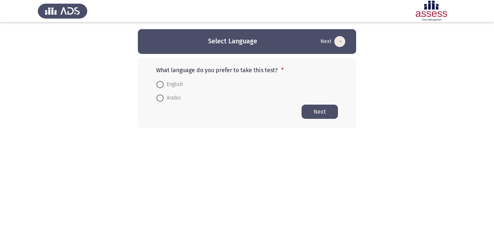
click at [158, 83] on span at bounding box center [159, 84] width 7 height 7
click at [158, 83] on input "English" at bounding box center [159, 84] width 7 height 7
radio input "true"
click at [316, 109] on button "Next" at bounding box center [320, 111] width 36 height 14
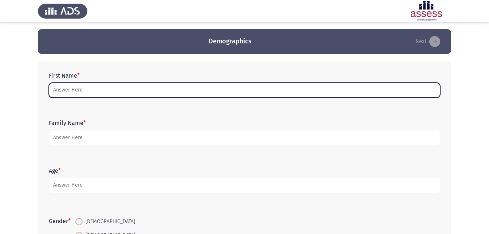
click at [231, 90] on input "First Name *" at bounding box center [244, 90] width 391 height 15
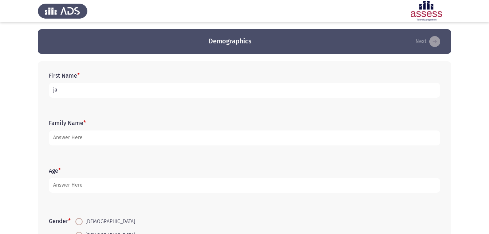
type input "j"
type input "[PERSON_NAME]"
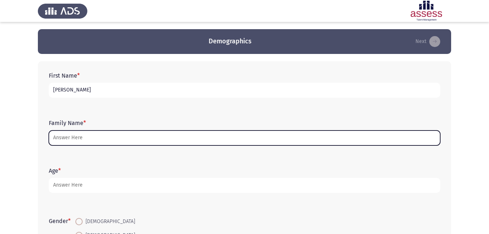
click at [348, 135] on input "Family Name *" at bounding box center [244, 137] width 391 height 15
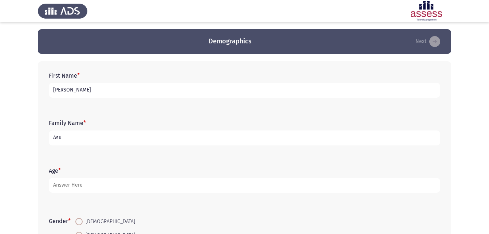
type input "Asu"
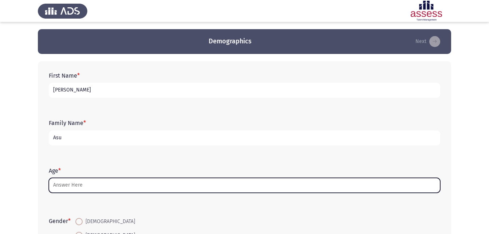
click at [73, 185] on input "Age *" at bounding box center [244, 185] width 391 height 15
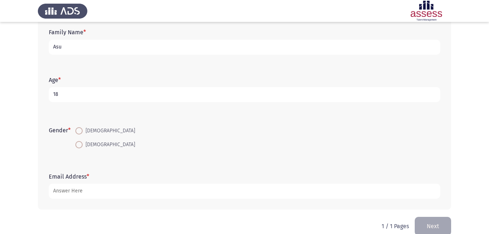
scroll to position [103, 0]
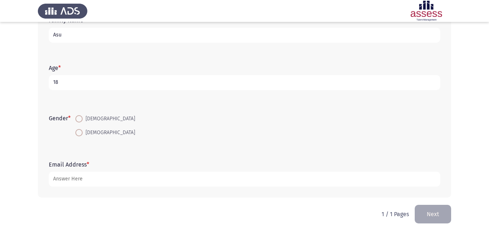
type input "18"
click at [82, 134] on span at bounding box center [78, 132] width 7 height 7
click at [82, 134] on input "[DEMOGRAPHIC_DATA]" at bounding box center [78, 132] width 7 height 7
radio input "true"
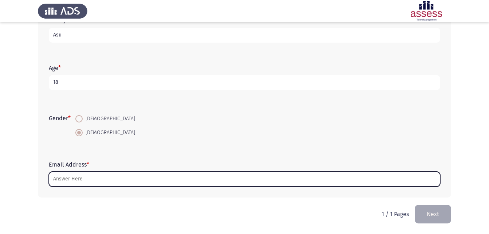
click at [91, 173] on input "Email Address *" at bounding box center [244, 178] width 391 height 15
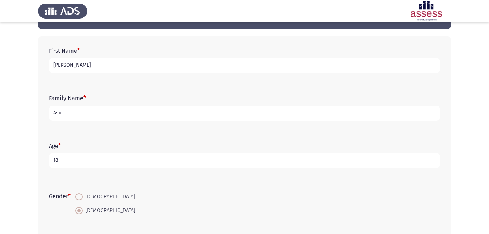
scroll to position [8, 0]
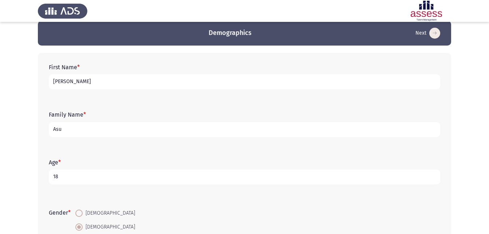
type input "janarashed2006"
click at [179, 128] on input "Asu" at bounding box center [244, 129] width 391 height 15
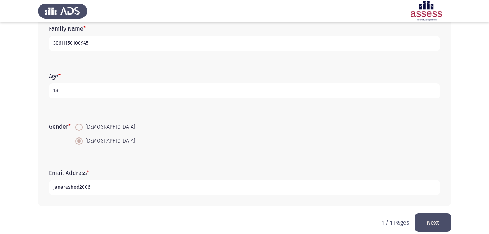
scroll to position [103, 0]
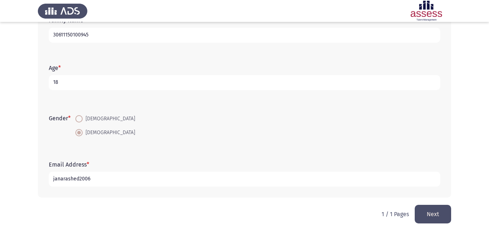
type input "30611150100945"
click at [97, 178] on input "janarashed2006" at bounding box center [244, 178] width 391 height 15
type input "[EMAIL_ADDRESS][DOMAIN_NAME]"
click at [436, 215] on button "Next" at bounding box center [432, 213] width 36 height 19
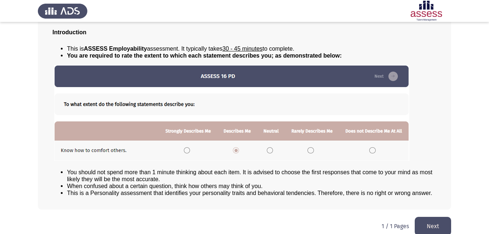
scroll to position [56, 0]
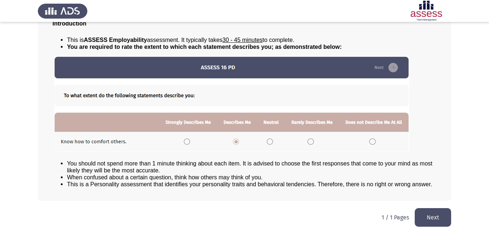
click at [437, 218] on button "Next" at bounding box center [432, 217] width 36 height 19
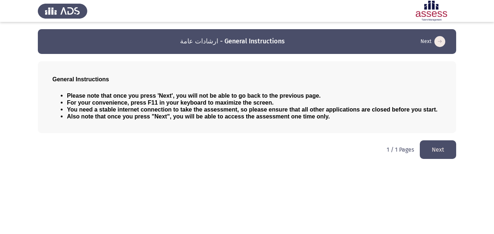
click at [439, 148] on button "Next" at bounding box center [438, 149] width 36 height 19
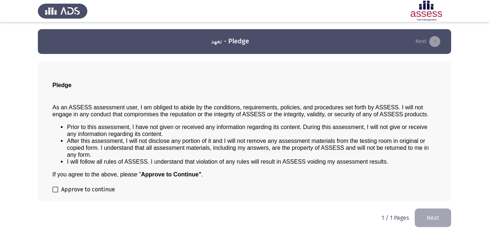
scroll to position [0, 0]
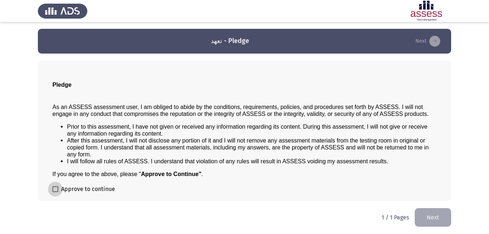
click at [56, 184] on label "Approve to continue" at bounding box center [83, 188] width 63 height 9
click at [55, 192] on input "Approve to continue" at bounding box center [55, 192] width 0 height 0
checkbox input "true"
click at [440, 215] on button "Next" at bounding box center [432, 217] width 36 height 19
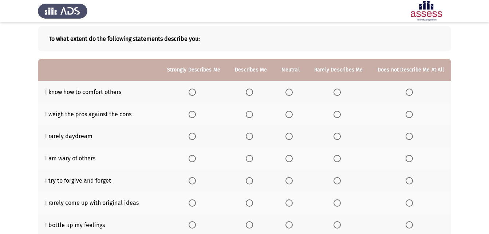
scroll to position [45, 0]
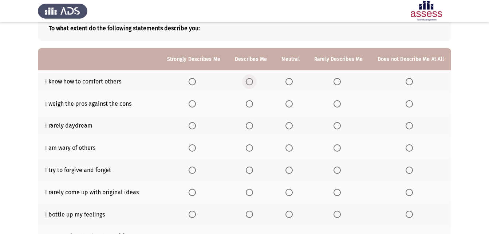
click at [253, 82] on span "Select an option" at bounding box center [249, 81] width 7 height 7
click at [253, 82] on input "Select an option" at bounding box center [249, 81] width 7 height 7
click at [290, 81] on span "Select an option" at bounding box center [288, 81] width 7 height 7
click at [290, 81] on input "Select an option" at bounding box center [288, 81] width 7 height 7
click at [250, 103] on span "Select an option" at bounding box center [249, 103] width 7 height 7
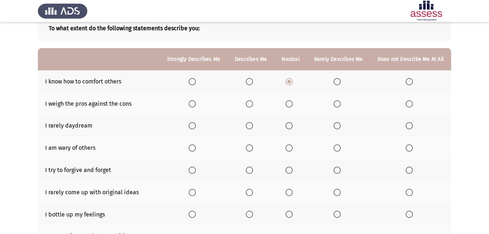
click at [250, 103] on input "Select an option" at bounding box center [249, 103] width 7 height 7
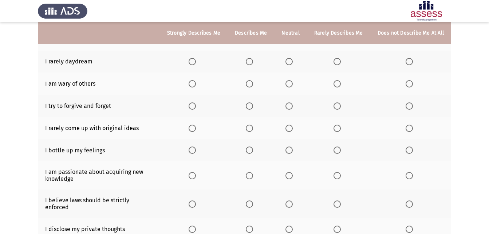
scroll to position [120, 0]
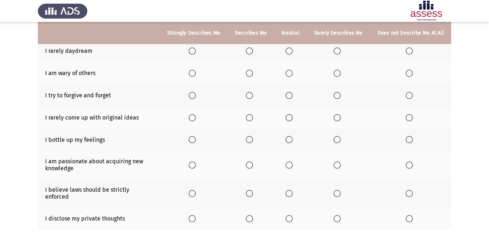
click at [250, 93] on span "Select an option" at bounding box center [249, 95] width 7 height 7
click at [250, 93] on input "Select an option" at bounding box center [249, 95] width 7 height 7
click at [410, 119] on span "Select an option" at bounding box center [408, 117] width 7 height 7
click at [410, 119] on input "Select an option" at bounding box center [408, 117] width 7 height 7
click at [252, 137] on span "Select an option" at bounding box center [249, 139] width 7 height 7
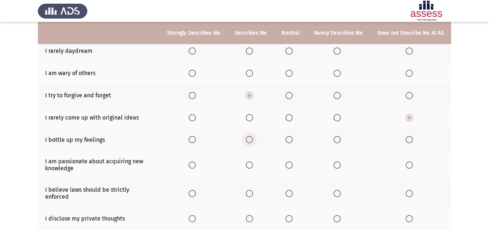
click at [252, 137] on input "Select an option" at bounding box center [249, 139] width 7 height 7
click at [252, 164] on span "Select an option" at bounding box center [249, 164] width 7 height 7
click at [252, 164] on input "Select an option" at bounding box center [249, 164] width 7 height 7
click at [250, 191] on span "Select an option" at bounding box center [249, 193] width 7 height 7
click at [250, 191] on input "Select an option" at bounding box center [249, 193] width 7 height 7
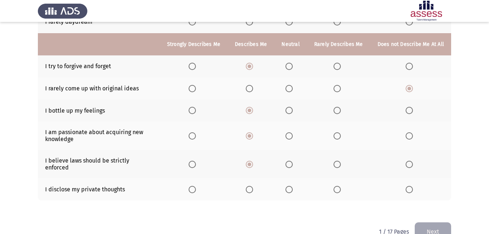
scroll to position [160, 0]
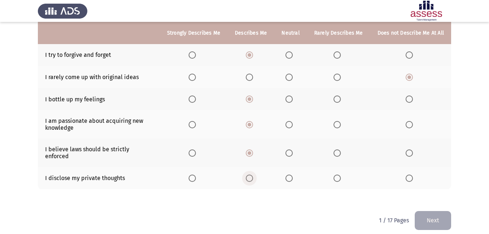
click at [249, 178] on span "Select an option" at bounding box center [249, 178] width 0 height 0
click at [252, 174] on input "Select an option" at bounding box center [249, 177] width 7 height 7
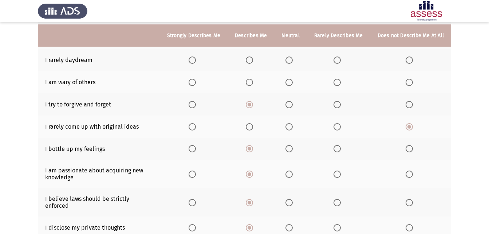
scroll to position [117, 0]
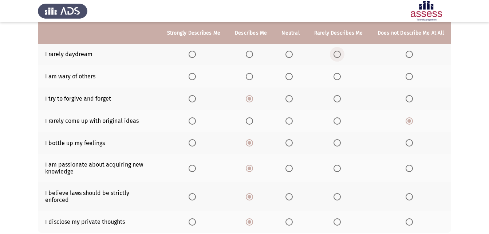
click at [339, 57] on span "Select an option" at bounding box center [336, 54] width 7 height 7
click at [339, 57] on input "Select an option" at bounding box center [336, 54] width 7 height 7
click at [289, 53] on span "Select an option" at bounding box center [288, 54] width 7 height 7
click at [289, 53] on input "Select an option" at bounding box center [288, 54] width 7 height 7
click at [290, 77] on span "Select an option" at bounding box center [288, 76] width 7 height 7
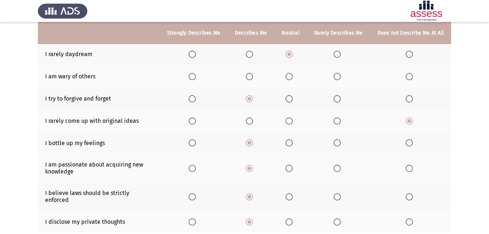
click at [290, 77] on input "Select an option" at bounding box center [288, 76] width 7 height 7
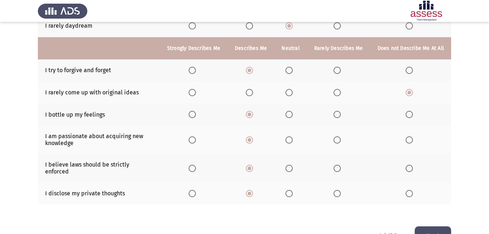
scroll to position [160, 0]
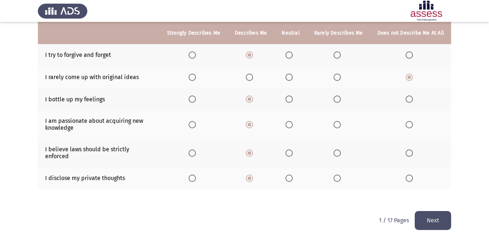
click at [444, 212] on button "Next" at bounding box center [432, 220] width 36 height 19
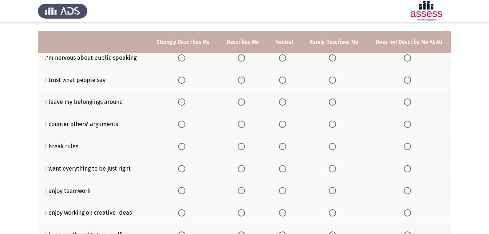
scroll to position [78, 0]
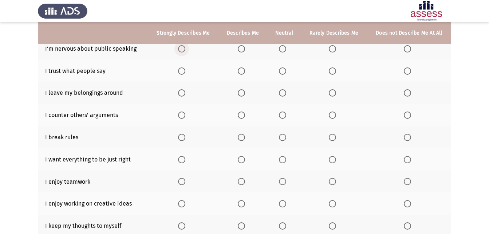
click at [182, 49] on span "Select an option" at bounding box center [181, 48] width 7 height 7
click at [182, 49] on input "Select an option" at bounding box center [181, 48] width 7 height 7
click at [331, 71] on span "Select an option" at bounding box center [331, 70] width 7 height 7
click at [331, 71] on input "Select an option" at bounding box center [331, 70] width 7 height 7
click at [406, 94] on span "Select an option" at bounding box center [406, 92] width 7 height 7
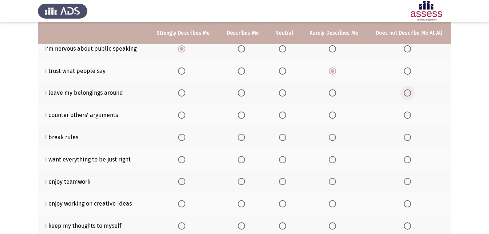
click at [406, 94] on input "Select an option" at bounding box center [406, 92] width 7 height 7
click at [242, 115] on span "Select an option" at bounding box center [241, 114] width 7 height 7
click at [242, 115] on input "Select an option" at bounding box center [241, 114] width 7 height 7
click at [410, 138] on span "Select an option" at bounding box center [406, 137] width 7 height 7
click at [410, 138] on input "Select an option" at bounding box center [406, 137] width 7 height 7
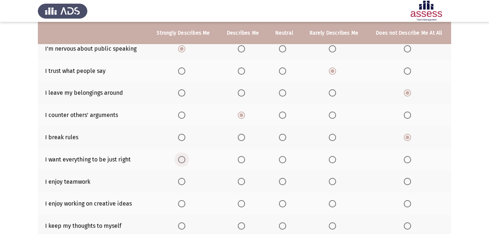
click at [181, 158] on span "Select an option" at bounding box center [181, 159] width 7 height 7
click at [181, 158] on input "Select an option" at bounding box center [181, 159] width 7 height 7
click at [284, 182] on span "Select an option" at bounding box center [282, 181] width 7 height 7
click at [284, 182] on input "Select an option" at bounding box center [282, 181] width 7 height 7
click at [242, 204] on span "Select an option" at bounding box center [241, 203] width 7 height 7
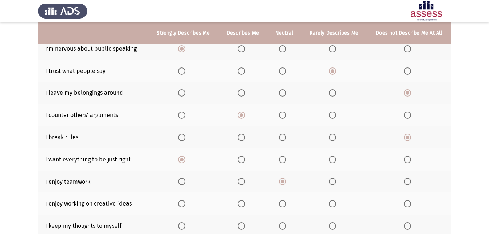
click at [242, 204] on input "Select an option" at bounding box center [241, 203] width 7 height 7
click at [242, 226] on span "Select an option" at bounding box center [241, 225] width 7 height 7
click at [242, 226] on input "Select an option" at bounding box center [241, 225] width 7 height 7
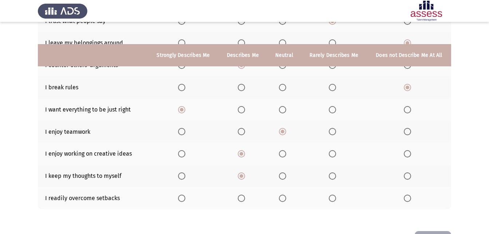
scroll to position [154, 0]
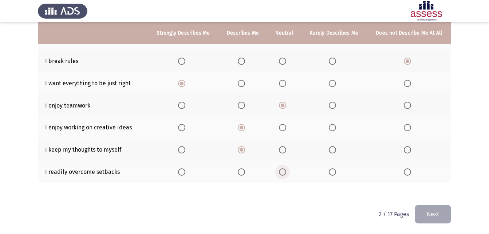
click at [283, 172] on span "Select an option" at bounding box center [282, 171] width 7 height 7
click at [283, 172] on input "Select an option" at bounding box center [282, 171] width 7 height 7
click at [429, 214] on button "Next" at bounding box center [432, 213] width 36 height 19
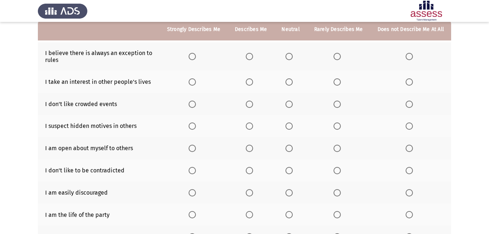
scroll to position [70, 0]
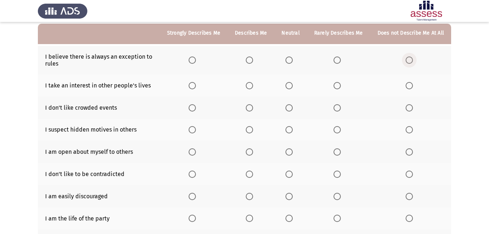
click at [410, 61] on span "Select an option" at bounding box center [408, 59] width 7 height 7
click at [410, 61] on input "Select an option" at bounding box center [408, 59] width 7 height 7
click at [336, 86] on span "Select an option" at bounding box center [336, 85] width 7 height 7
click at [336, 86] on input "Select an option" at bounding box center [336, 85] width 7 height 7
click at [252, 108] on span "Select an option" at bounding box center [249, 107] width 7 height 7
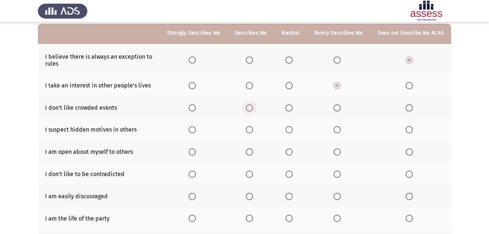
click at [252, 108] on input "Select an option" at bounding box center [249, 107] width 7 height 7
click at [287, 129] on span "Select an option" at bounding box center [288, 129] width 7 height 7
click at [287, 129] on input "Select an option" at bounding box center [288, 129] width 7 height 7
click at [339, 152] on span "Select an option" at bounding box center [336, 151] width 7 height 7
click at [339, 152] on input "Select an option" at bounding box center [336, 151] width 7 height 7
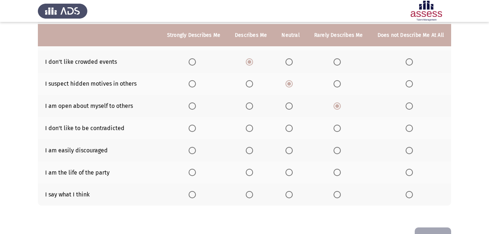
scroll to position [118, 0]
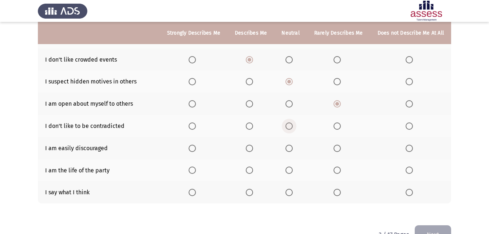
click at [291, 124] on span "Select an option" at bounding box center [288, 125] width 7 height 7
click at [291, 124] on input "Select an option" at bounding box center [288, 125] width 7 height 7
click at [336, 149] on span "Select an option" at bounding box center [336, 147] width 7 height 7
click at [336, 149] on input "Select an option" at bounding box center [336, 147] width 7 height 7
click at [292, 170] on span "Select an option" at bounding box center [288, 169] width 7 height 7
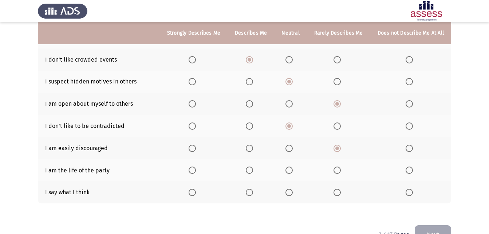
click at [292, 170] on input "Select an option" at bounding box center [288, 169] width 7 height 7
click at [339, 191] on span "Select an option" at bounding box center [336, 191] width 7 height 7
click at [339, 191] on input "Select an option" at bounding box center [336, 191] width 7 height 7
click at [425, 227] on button "Next" at bounding box center [432, 234] width 36 height 19
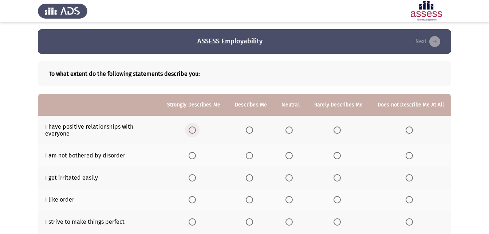
click at [196, 131] on span "Select an option" at bounding box center [191, 129] width 7 height 7
click at [196, 131] on input "Select an option" at bounding box center [191, 129] width 7 height 7
click at [409, 153] on span "Select an option" at bounding box center [408, 155] width 7 height 7
click at [409, 153] on input "Select an option" at bounding box center [408, 155] width 7 height 7
click at [291, 178] on span "Select an option" at bounding box center [288, 177] width 7 height 7
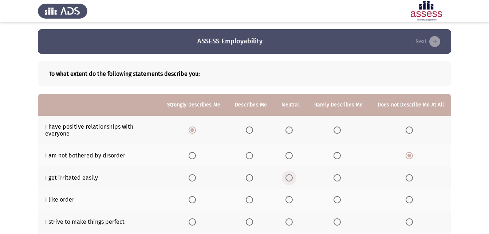
click at [291, 178] on input "Select an option" at bounding box center [288, 177] width 7 height 7
click at [192, 199] on span "Select an option" at bounding box center [192, 199] width 0 height 0
click at [196, 199] on input "Select an option" at bounding box center [191, 199] width 7 height 7
click at [289, 222] on span "Select an option" at bounding box center [288, 221] width 7 height 7
click at [289, 222] on input "Select an option" at bounding box center [288, 221] width 7 height 7
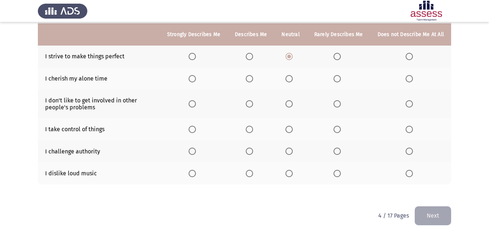
scroll to position [167, 0]
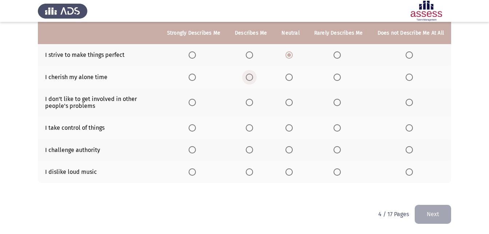
click at [249, 77] on span "Select an option" at bounding box center [249, 77] width 0 height 0
click at [252, 77] on input "Select an option" at bounding box center [249, 76] width 7 height 7
click at [252, 108] on th at bounding box center [250, 102] width 47 height 28
click at [252, 105] on span "Select an option" at bounding box center [249, 102] width 7 height 7
click at [252, 105] on input "Select an option" at bounding box center [249, 102] width 7 height 7
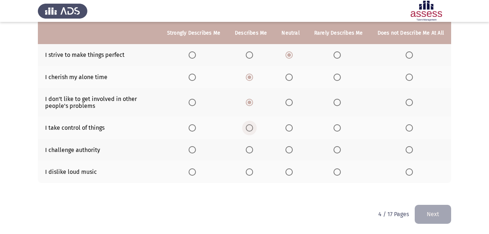
click at [250, 126] on span "Select an option" at bounding box center [249, 127] width 7 height 7
click at [250, 126] on input "Select an option" at bounding box center [249, 127] width 7 height 7
click at [292, 148] on span "Select an option" at bounding box center [288, 149] width 7 height 7
click at [292, 148] on input "Select an option" at bounding box center [288, 149] width 7 height 7
click at [406, 171] on span "Select an option" at bounding box center [408, 171] width 7 height 7
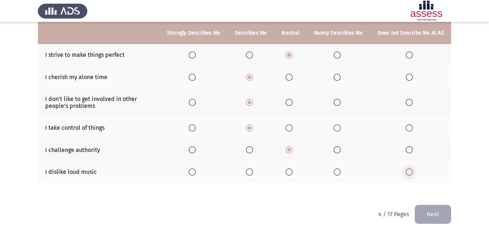
click at [406, 171] on input "Select an option" at bounding box center [408, 171] width 7 height 7
click at [442, 213] on button "Next" at bounding box center [432, 213] width 36 height 19
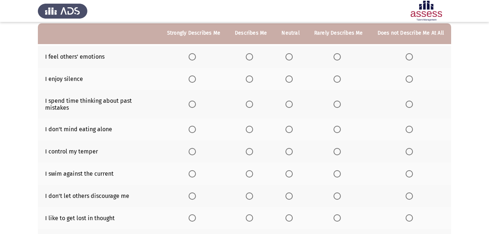
scroll to position [69, 0]
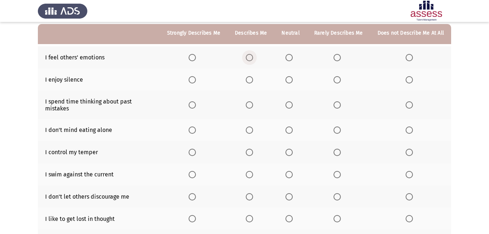
click at [252, 55] on span "Select an option" at bounding box center [249, 57] width 7 height 7
click at [252, 55] on input "Select an option" at bounding box center [249, 57] width 7 height 7
click at [251, 82] on span "Select an option" at bounding box center [249, 79] width 7 height 7
click at [251, 82] on input "Select an option" at bounding box center [249, 79] width 7 height 7
click at [291, 103] on span "Select an option" at bounding box center [288, 104] width 7 height 7
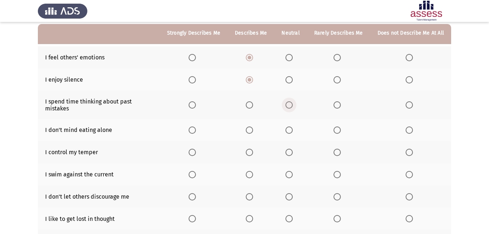
click at [291, 103] on input "Select an option" at bounding box center [288, 104] width 7 height 7
click at [339, 126] on span "Select an option" at bounding box center [336, 129] width 7 height 7
click at [339, 126] on input "Select an option" at bounding box center [336, 129] width 7 height 7
click at [291, 148] on span "Select an option" at bounding box center [288, 151] width 7 height 7
click at [291, 148] on input "Select an option" at bounding box center [288, 151] width 7 height 7
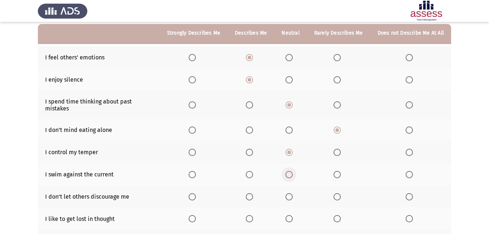
click at [292, 171] on span "Select an option" at bounding box center [288, 174] width 7 height 7
click at [292, 171] on input "Select an option" at bounding box center [288, 174] width 7 height 7
click at [337, 171] on span "Select an option" at bounding box center [336, 174] width 7 height 7
click at [337, 171] on input "Select an option" at bounding box center [336, 174] width 7 height 7
click at [337, 193] on span "Select an option" at bounding box center [336, 196] width 7 height 7
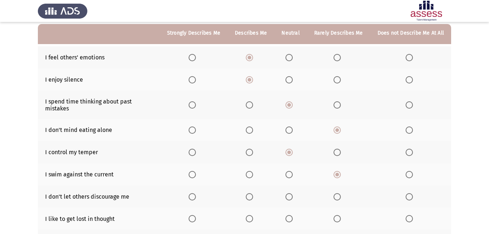
click at [337, 193] on input "Select an option" at bounding box center [336, 196] width 7 height 7
click at [289, 218] on span "Select an option" at bounding box center [289, 218] width 0 height 0
click at [291, 215] on input "Select an option" at bounding box center [288, 218] width 7 height 7
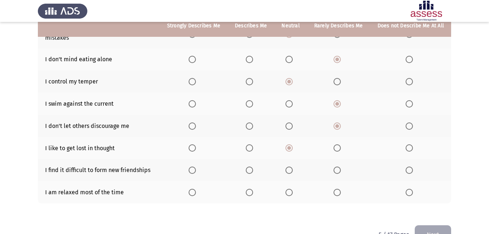
scroll to position [154, 0]
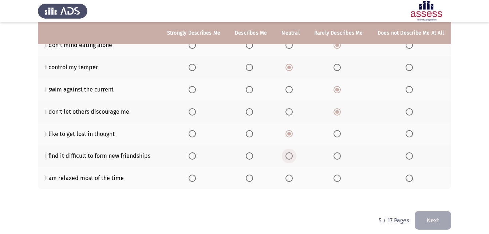
click at [289, 156] on span "Select an option" at bounding box center [289, 156] width 0 height 0
click at [291, 152] on input "Select an option" at bounding box center [288, 155] width 7 height 7
click at [253, 175] on span "Select an option" at bounding box center [249, 177] width 7 height 7
click at [253, 175] on input "Select an option" at bounding box center [249, 177] width 7 height 7
click at [432, 212] on button "Next" at bounding box center [432, 220] width 36 height 19
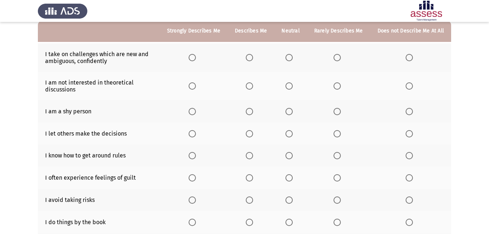
scroll to position [70, 0]
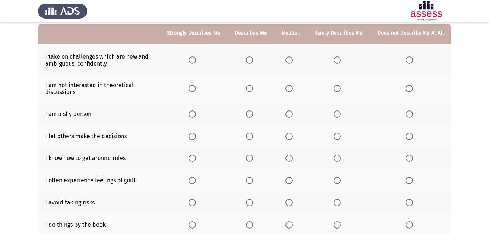
click at [337, 61] on span "Select an option" at bounding box center [336, 59] width 7 height 7
click at [337, 61] on input "Select an option" at bounding box center [336, 59] width 7 height 7
click at [253, 88] on span "Select an option" at bounding box center [249, 88] width 7 height 7
click at [253, 88] on input "Select an option" at bounding box center [249, 88] width 7 height 7
click at [291, 113] on span "Select an option" at bounding box center [288, 113] width 7 height 7
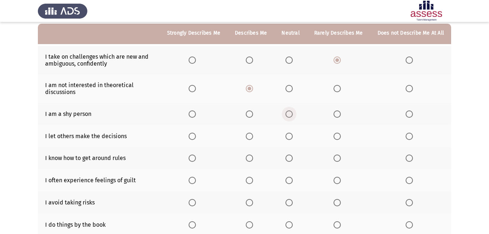
click at [291, 113] on input "Select an option" at bounding box center [288, 113] width 7 height 7
click at [291, 138] on span "Select an option" at bounding box center [288, 135] width 7 height 7
click at [291, 138] on input "Select an option" at bounding box center [288, 135] width 7 height 7
click at [251, 156] on span "Select an option" at bounding box center [249, 157] width 7 height 7
click at [251, 156] on input "Select an option" at bounding box center [249, 157] width 7 height 7
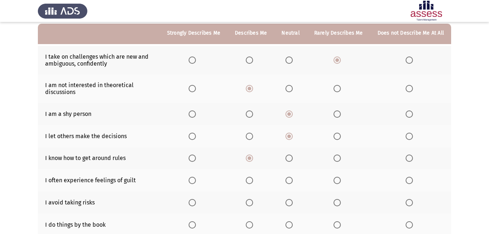
click at [291, 180] on span "Select an option" at bounding box center [288, 179] width 7 height 7
click at [291, 180] on input "Select an option" at bounding box center [288, 179] width 7 height 7
click at [253, 200] on span "Select an option" at bounding box center [249, 202] width 7 height 7
click at [253, 200] on input "Select an option" at bounding box center [249, 202] width 7 height 7
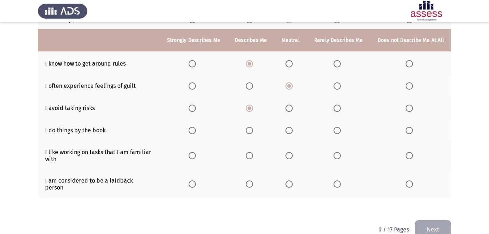
scroll to position [173, 0]
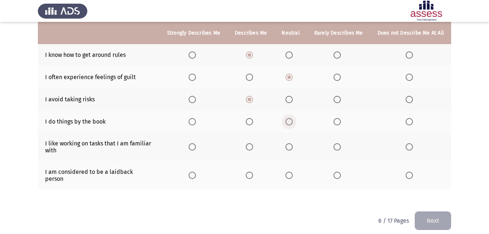
click at [291, 122] on span "Select an option" at bounding box center [288, 121] width 7 height 7
click at [291, 122] on input "Select an option" at bounding box center [288, 121] width 7 height 7
click at [249, 147] on span "Select an option" at bounding box center [249, 147] width 0 height 0
click at [252, 146] on input "Select an option" at bounding box center [249, 146] width 7 height 7
click at [292, 171] on span "Select an option" at bounding box center [288, 174] width 7 height 7
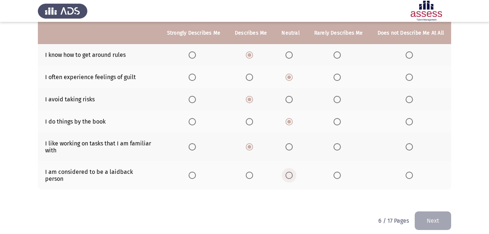
click at [292, 171] on input "Select an option" at bounding box center [288, 174] width 7 height 7
click at [434, 216] on button "Next" at bounding box center [432, 220] width 36 height 19
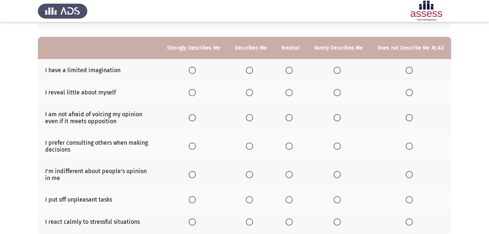
scroll to position [56, 0]
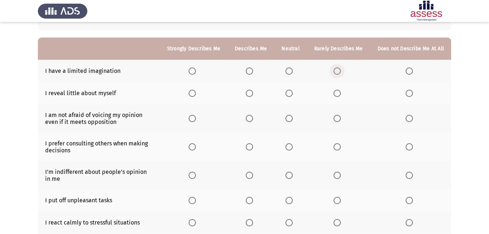
click at [338, 68] on span "Select an option" at bounding box center [336, 70] width 7 height 7
click at [338, 68] on input "Select an option" at bounding box center [336, 70] width 7 height 7
click at [251, 91] on span "Select an option" at bounding box center [249, 92] width 7 height 7
click at [251, 91] on input "Select an option" at bounding box center [249, 92] width 7 height 7
click at [290, 118] on span "Select an option" at bounding box center [288, 118] width 7 height 7
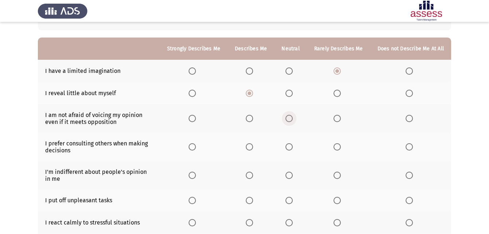
click at [290, 118] on input "Select an option" at bounding box center [288, 118] width 7 height 7
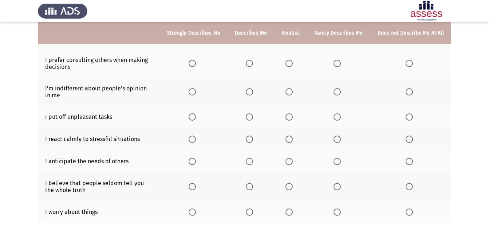
scroll to position [140, 0]
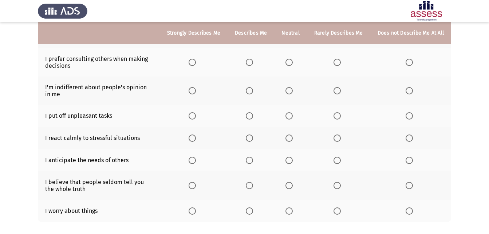
click at [250, 59] on span "Select an option" at bounding box center [249, 62] width 7 height 7
click at [250, 59] on input "Select an option" at bounding box center [249, 62] width 7 height 7
click at [292, 92] on span "Select an option" at bounding box center [288, 90] width 7 height 7
click at [292, 92] on input "Select an option" at bounding box center [288, 90] width 7 height 7
click at [291, 118] on span "Select an option" at bounding box center [288, 115] width 7 height 7
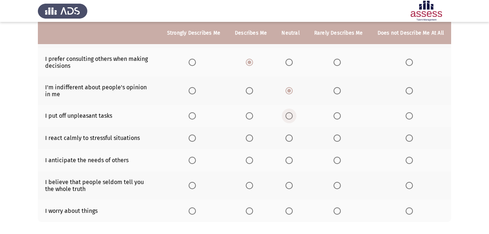
click at [291, 118] on input "Select an option" at bounding box center [288, 115] width 7 height 7
click at [406, 137] on span "Select an option" at bounding box center [408, 137] width 7 height 7
click at [406, 137] on input "Select an option" at bounding box center [408, 137] width 7 height 7
click at [290, 161] on span "Select an option" at bounding box center [288, 159] width 7 height 7
click at [290, 161] on input "Select an option" at bounding box center [288, 159] width 7 height 7
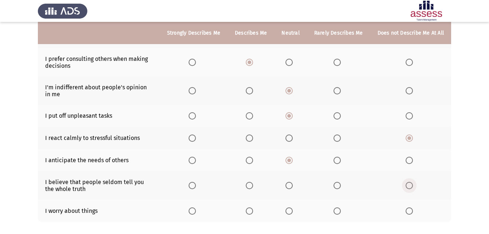
click at [407, 186] on span "Select an option" at bounding box center [408, 185] width 7 height 7
click at [407, 186] on input "Select an option" at bounding box center [408, 185] width 7 height 7
click at [253, 212] on span "Select an option" at bounding box center [249, 210] width 7 height 7
click at [253, 212] on input "Select an option" at bounding box center [249, 210] width 7 height 7
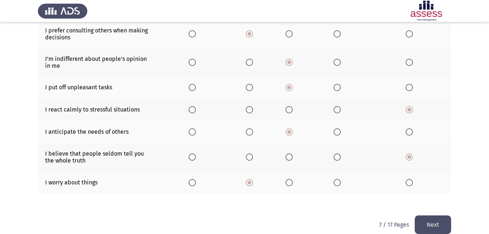
scroll to position [179, 0]
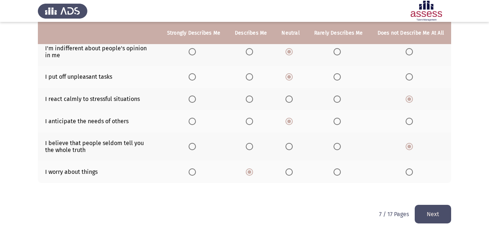
click at [433, 216] on button "Next" at bounding box center [432, 213] width 36 height 19
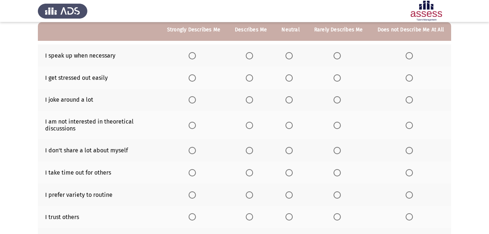
scroll to position [73, 0]
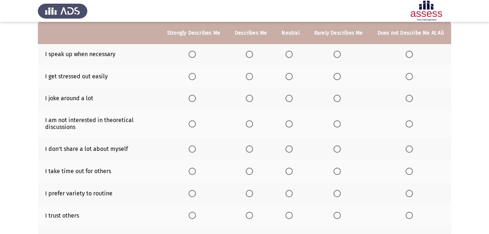
click at [253, 52] on span "Select an option" at bounding box center [249, 54] width 7 height 7
click at [253, 52] on input "Select an option" at bounding box center [249, 54] width 7 height 7
click at [292, 78] on span "Select an option" at bounding box center [288, 76] width 7 height 7
click at [292, 78] on input "Select an option" at bounding box center [288, 76] width 7 height 7
click at [195, 97] on span "Select an option" at bounding box center [191, 98] width 7 height 7
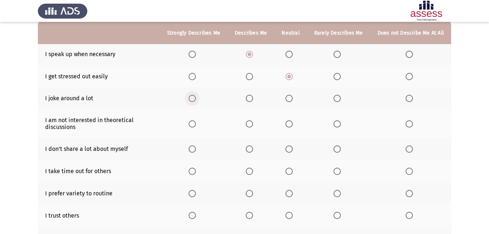
click at [195, 97] on input "Select an option" at bounding box center [191, 98] width 7 height 7
click at [196, 124] on span "Select an option" at bounding box center [191, 123] width 7 height 7
click at [196, 124] on input "Select an option" at bounding box center [191, 123] width 7 height 7
click at [253, 150] on span "Select an option" at bounding box center [249, 148] width 7 height 7
click at [253, 150] on input "Select an option" at bounding box center [249, 148] width 7 height 7
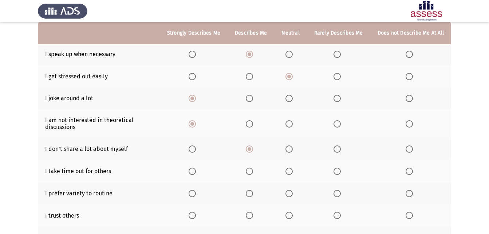
click at [289, 170] on span "Select an option" at bounding box center [288, 170] width 7 height 7
click at [289, 170] on input "Select an option" at bounding box center [288, 170] width 7 height 7
click at [250, 190] on span "Select an option" at bounding box center [249, 193] width 7 height 7
click at [250, 190] on input "Select an option" at bounding box center [249, 193] width 7 height 7
click at [289, 214] on span "Select an option" at bounding box center [288, 214] width 7 height 7
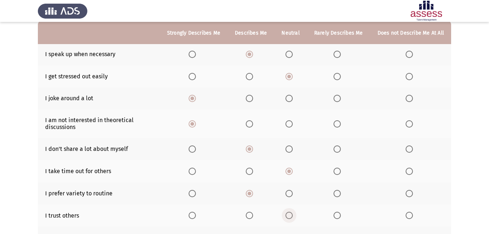
click at [289, 214] on input "Select an option" at bounding box center [288, 214] width 7 height 7
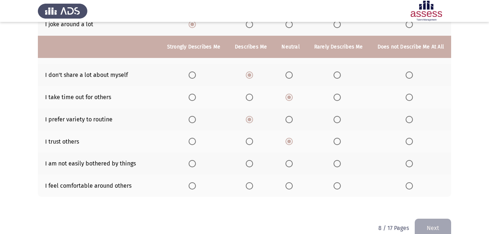
scroll to position [160, 0]
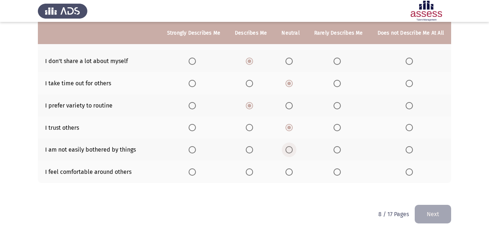
click at [290, 149] on span "Select an option" at bounding box center [288, 149] width 7 height 7
click at [290, 149] on input "Select an option" at bounding box center [288, 149] width 7 height 7
click at [292, 171] on span "Select an option" at bounding box center [288, 171] width 7 height 7
click at [292, 171] on input "Select an option" at bounding box center [288, 171] width 7 height 7
click at [420, 211] on button "Next" at bounding box center [432, 213] width 36 height 19
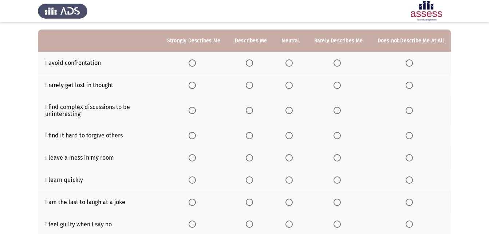
scroll to position [75, 0]
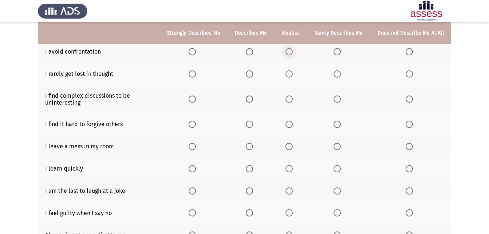
click at [290, 51] on span "Select an option" at bounding box center [288, 51] width 7 height 7
click at [290, 51] on input "Select an option" at bounding box center [288, 51] width 7 height 7
click at [337, 74] on span "Select an option" at bounding box center [337, 74] width 0 height 0
click at [338, 74] on input "Select an option" at bounding box center [336, 73] width 7 height 7
click at [196, 98] on span "Select an option" at bounding box center [191, 98] width 7 height 7
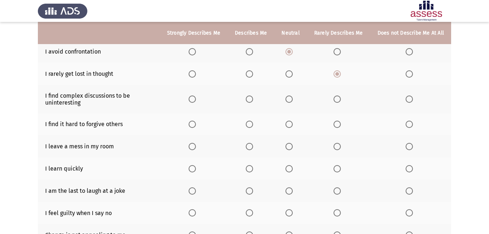
click at [196, 98] on input "Select an option" at bounding box center [191, 98] width 7 height 7
click at [337, 121] on span "Select an option" at bounding box center [336, 123] width 7 height 7
click at [337, 121] on input "Select an option" at bounding box center [336, 123] width 7 height 7
click at [408, 145] on span "Select an option" at bounding box center [408, 146] width 7 height 7
click at [408, 145] on input "Select an option" at bounding box center [408, 146] width 7 height 7
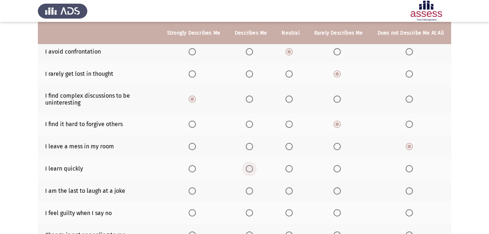
click at [253, 167] on span "Select an option" at bounding box center [249, 168] width 7 height 7
click at [253, 167] on input "Select an option" at bounding box center [249, 168] width 7 height 7
click at [337, 190] on span "Select an option" at bounding box center [336, 190] width 7 height 7
click at [337, 190] on input "Select an option" at bounding box center [336, 190] width 7 height 7
click at [338, 210] on span "Select an option" at bounding box center [336, 212] width 7 height 7
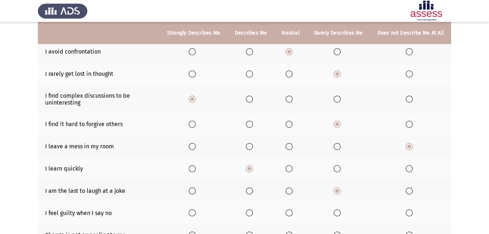
click at [338, 210] on input "Select an option" at bounding box center [336, 212] width 7 height 7
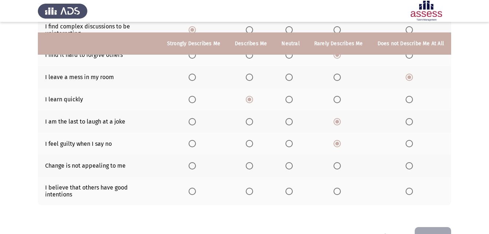
scroll to position [160, 0]
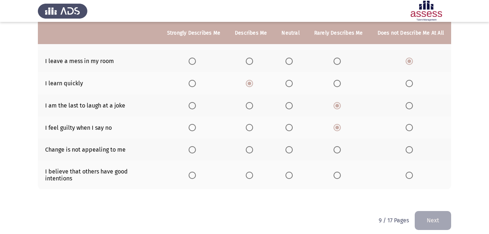
click at [338, 151] on span "Select an option" at bounding box center [336, 149] width 7 height 7
click at [338, 151] on input "Select an option" at bounding box center [336, 149] width 7 height 7
click at [253, 172] on span "Select an option" at bounding box center [249, 174] width 7 height 7
click at [253, 172] on input "Select an option" at bounding box center [249, 174] width 7 height 7
click at [439, 216] on button "Next" at bounding box center [432, 220] width 36 height 19
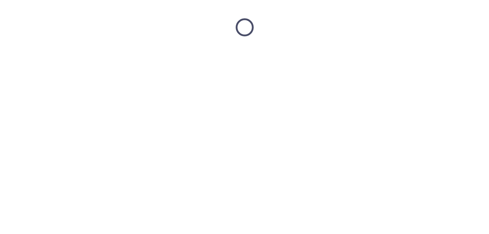
scroll to position [0, 0]
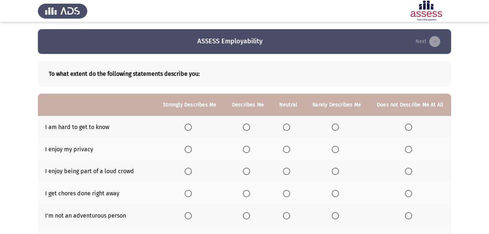
click at [248, 124] on span "Select an option" at bounding box center [246, 126] width 7 height 7
click at [248, 124] on input "Select an option" at bounding box center [246, 126] width 7 height 7
click at [248, 148] on span "Select an option" at bounding box center [246, 149] width 7 height 7
click at [248, 148] on input "Select an option" at bounding box center [246, 149] width 7 height 7
click at [338, 170] on span "Select an option" at bounding box center [334, 170] width 7 height 7
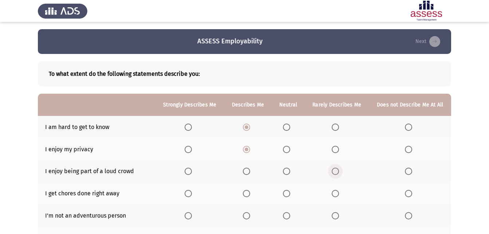
click at [338, 170] on input "Select an option" at bounding box center [334, 170] width 7 height 7
click at [248, 194] on span "Select an option" at bounding box center [246, 193] width 7 height 7
click at [248, 194] on input "Select an option" at bounding box center [246, 193] width 7 height 7
click at [337, 215] on span "Select an option" at bounding box center [334, 215] width 7 height 7
click at [337, 215] on input "Select an option" at bounding box center [334, 215] width 7 height 7
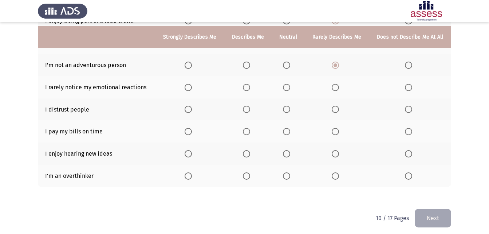
scroll to position [154, 0]
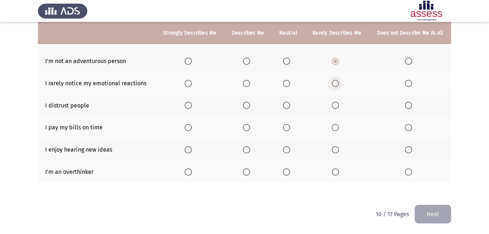
click at [334, 81] on span "Select an option" at bounding box center [334, 83] width 7 height 7
click at [334, 81] on input "Select an option" at bounding box center [334, 83] width 7 height 7
click at [288, 107] on span "Select an option" at bounding box center [286, 104] width 7 height 7
click at [288, 107] on input "Select an option" at bounding box center [286, 104] width 7 height 7
click at [246, 104] on span "Select an option" at bounding box center [246, 104] width 7 height 7
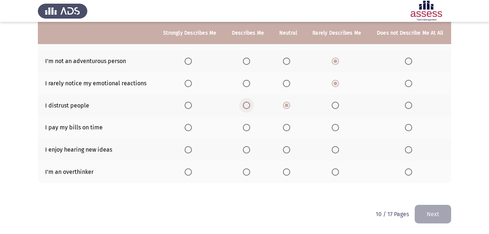
click at [246, 104] on input "Select an option" at bounding box center [246, 104] width 7 height 7
click at [248, 128] on span "Select an option" at bounding box center [246, 127] width 7 height 7
click at [248, 128] on input "Select an option" at bounding box center [246, 127] width 7 height 7
click at [250, 150] on span "Select an option" at bounding box center [246, 149] width 7 height 7
click at [250, 150] on input "Select an option" at bounding box center [246, 149] width 7 height 7
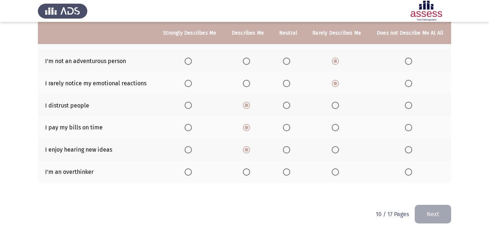
click at [248, 172] on span "Select an option" at bounding box center [246, 171] width 7 height 7
click at [248, 172] on input "Select an option" at bounding box center [246, 171] width 7 height 7
click at [439, 213] on button "Next" at bounding box center [432, 213] width 36 height 19
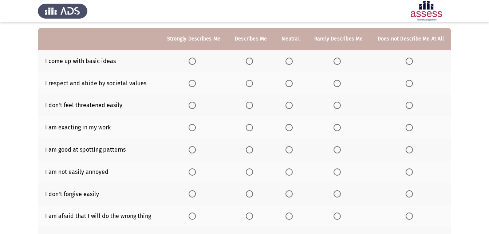
scroll to position [69, 0]
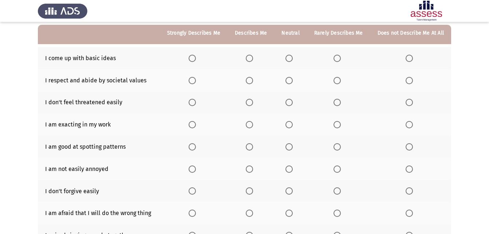
click at [292, 59] on span "Select an option" at bounding box center [288, 58] width 7 height 7
click at [292, 59] on input "Select an option" at bounding box center [288, 58] width 7 height 7
click at [339, 58] on span "Select an option" at bounding box center [336, 58] width 7 height 7
click at [339, 58] on input "Select an option" at bounding box center [336, 58] width 7 height 7
click at [292, 59] on span "Select an option" at bounding box center [288, 58] width 7 height 7
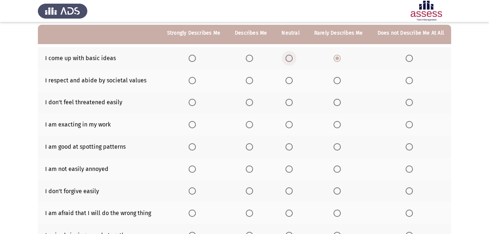
click at [292, 59] on input "Select an option" at bounding box center [288, 58] width 7 height 7
click at [290, 78] on span "Select an option" at bounding box center [288, 80] width 7 height 7
click at [290, 78] on input "Select an option" at bounding box center [288, 80] width 7 height 7
click at [289, 102] on span "Select an option" at bounding box center [289, 102] width 0 height 0
click at [291, 102] on input "Select an option" at bounding box center [288, 102] width 7 height 7
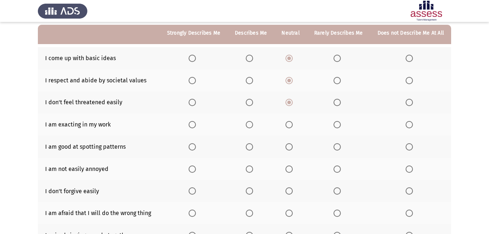
click at [292, 122] on span "Select an option" at bounding box center [288, 124] width 7 height 7
click at [292, 122] on input "Select an option" at bounding box center [288, 124] width 7 height 7
click at [337, 56] on span "Select an option" at bounding box center [336, 58] width 7 height 7
click at [337, 56] on input "Select an option" at bounding box center [336, 58] width 7 height 7
click at [253, 103] on span "Select an option" at bounding box center [249, 102] width 7 height 7
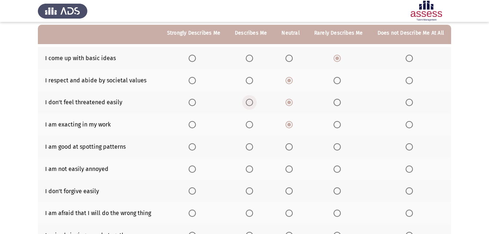
click at [253, 103] on input "Select an option" at bounding box center [249, 102] width 7 height 7
click at [292, 148] on span "Select an option" at bounding box center [288, 146] width 7 height 7
click at [292, 148] on input "Select an option" at bounding box center [288, 146] width 7 height 7
click at [253, 171] on span "Select an option" at bounding box center [249, 168] width 7 height 7
click at [253, 171] on input "Select an option" at bounding box center [249, 168] width 7 height 7
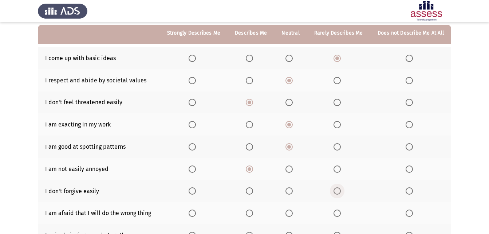
click at [340, 190] on span "Select an option" at bounding box center [336, 190] width 7 height 7
click at [340, 190] on input "Select an option" at bounding box center [336, 190] width 7 height 7
click at [196, 212] on span "Select an option" at bounding box center [191, 212] width 7 height 7
click at [196, 212] on input "Select an option" at bounding box center [191, 212] width 7 height 7
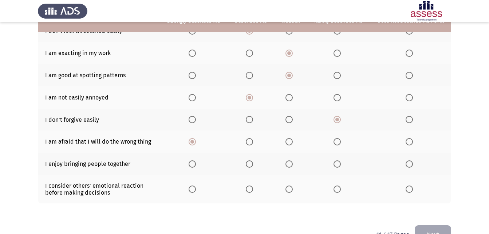
scroll to position [160, 0]
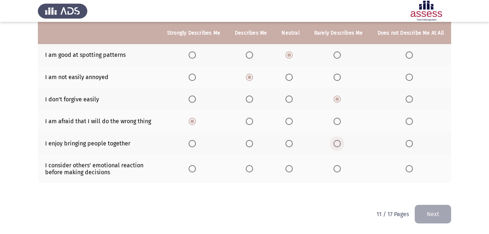
click at [338, 141] on span "Select an option" at bounding box center [336, 143] width 7 height 7
click at [338, 141] on input "Select an option" at bounding box center [336, 143] width 7 height 7
click at [292, 141] on span "Select an option" at bounding box center [288, 143] width 7 height 7
click at [292, 141] on input "Select an option" at bounding box center [288, 143] width 7 height 7
click at [290, 166] on span "Select an option" at bounding box center [288, 168] width 7 height 7
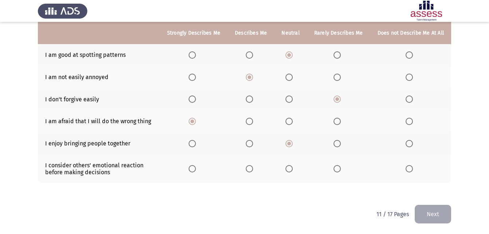
click at [290, 166] on input "Select an option" at bounding box center [288, 168] width 7 height 7
click at [251, 167] on span "Select an option" at bounding box center [249, 168] width 7 height 7
click at [251, 167] on input "Select an option" at bounding box center [249, 168] width 7 height 7
click at [430, 210] on button "Next" at bounding box center [432, 213] width 36 height 19
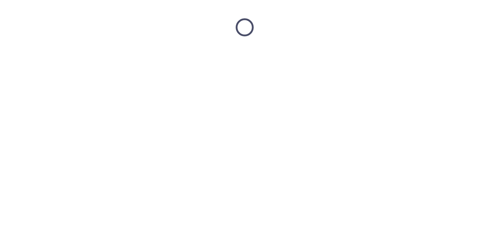
scroll to position [0, 0]
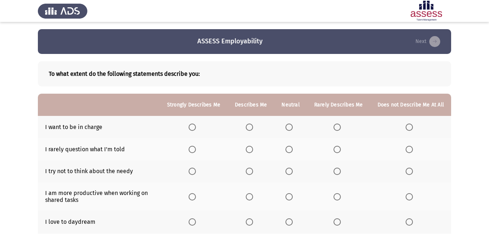
click at [340, 124] on span "Select an option" at bounding box center [336, 126] width 7 height 7
click at [340, 124] on input "Select an option" at bounding box center [336, 126] width 7 height 7
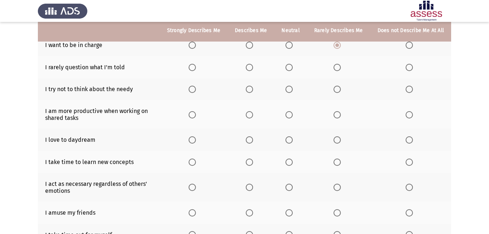
scroll to position [89, 0]
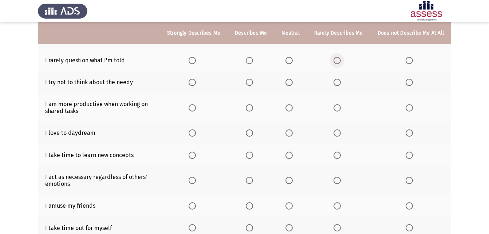
click at [338, 57] on span "Select an option" at bounding box center [336, 60] width 7 height 7
click at [338, 57] on input "Select an option" at bounding box center [336, 60] width 7 height 7
click at [291, 83] on span "Select an option" at bounding box center [288, 82] width 7 height 7
click at [291, 83] on input "Select an option" at bounding box center [288, 82] width 7 height 7
click at [291, 59] on span "Select an option" at bounding box center [288, 60] width 7 height 7
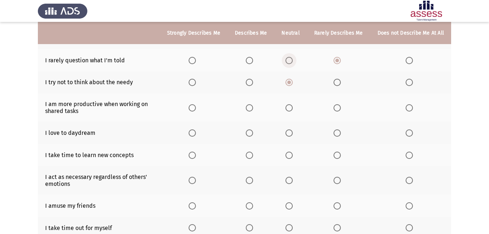
click at [291, 59] on input "Select an option" at bounding box center [288, 60] width 7 height 7
click at [252, 108] on span "Select an option" at bounding box center [249, 107] width 7 height 7
click at [252, 108] on input "Select an option" at bounding box center [249, 107] width 7 height 7
click at [252, 135] on span "Select an option" at bounding box center [249, 132] width 7 height 7
click at [252, 135] on input "Select an option" at bounding box center [249, 132] width 7 height 7
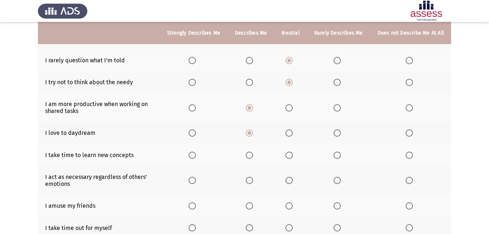
click at [292, 154] on span "Select an option" at bounding box center [288, 154] width 7 height 7
click at [292, 154] on input "Select an option" at bounding box center [288, 154] width 7 height 7
click at [336, 155] on span "Select an option" at bounding box center [336, 154] width 7 height 7
click at [336, 155] on input "Select an option" at bounding box center [336, 154] width 7 height 7
click at [292, 179] on span "Select an option" at bounding box center [288, 179] width 7 height 7
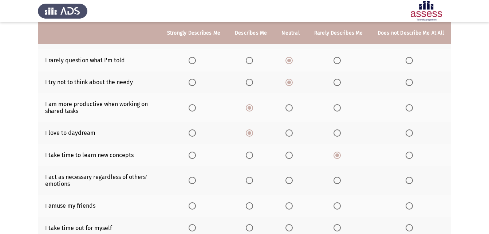
click at [292, 179] on input "Select an option" at bounding box center [288, 179] width 7 height 7
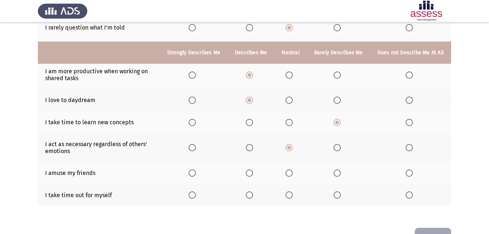
scroll to position [144, 0]
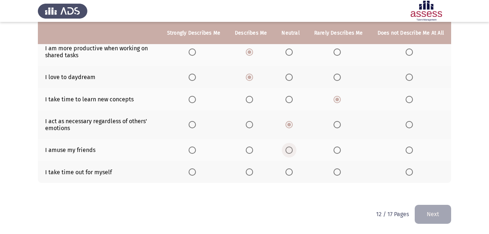
click at [289, 150] on span "Select an option" at bounding box center [289, 150] width 0 height 0
click at [291, 150] on input "Select an option" at bounding box center [288, 149] width 7 height 7
click at [253, 175] on span "Select an option" at bounding box center [249, 171] width 7 height 7
click at [253, 175] on input "Select an option" at bounding box center [249, 171] width 7 height 7
click at [434, 210] on button "Next" at bounding box center [432, 213] width 36 height 19
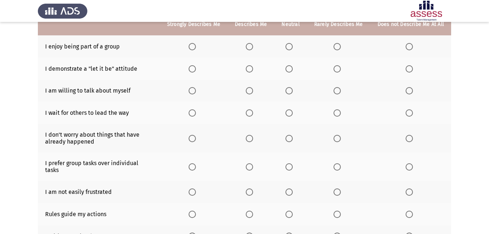
scroll to position [81, 0]
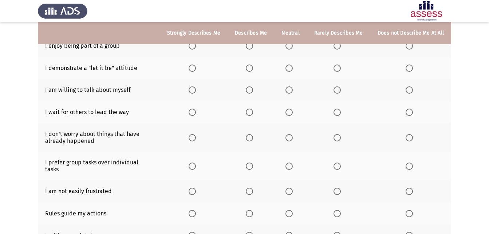
click at [251, 44] on span "Select an option" at bounding box center [249, 45] width 7 height 7
click at [251, 44] on input "Select an option" at bounding box center [249, 45] width 7 height 7
click at [337, 67] on span "Select an option" at bounding box center [336, 67] width 7 height 7
click at [337, 67] on input "Select an option" at bounding box center [336, 67] width 7 height 7
click at [292, 91] on span "Select an option" at bounding box center [288, 89] width 7 height 7
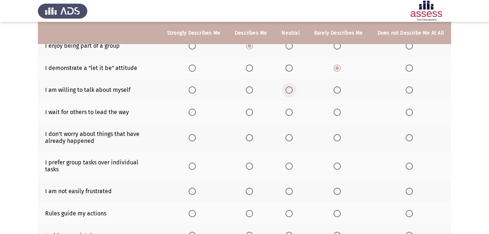
click at [292, 91] on input "Select an option" at bounding box center [288, 89] width 7 height 7
click at [253, 113] on span "Select an option" at bounding box center [249, 111] width 7 height 7
click at [253, 113] on input "Select an option" at bounding box center [249, 111] width 7 height 7
click at [252, 140] on span "Select an option" at bounding box center [249, 137] width 7 height 7
click at [252, 140] on input "Select an option" at bounding box center [249, 137] width 7 height 7
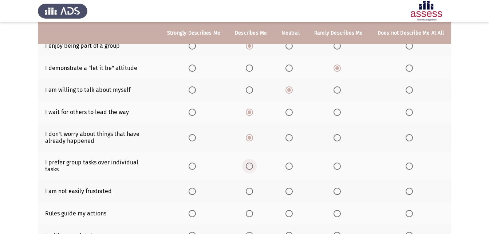
click at [252, 163] on span "Select an option" at bounding box center [249, 165] width 7 height 7
click at [252, 163] on input "Select an option" at bounding box center [249, 165] width 7 height 7
click at [251, 187] on span "Select an option" at bounding box center [249, 190] width 7 height 7
click at [251, 187] on input "Select an option" at bounding box center [249, 190] width 7 height 7
click at [291, 210] on span "Select an option" at bounding box center [288, 213] width 7 height 7
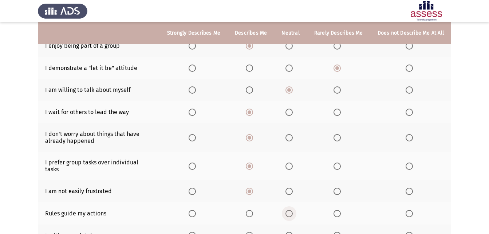
click at [291, 210] on input "Select an option" at bounding box center [288, 213] width 7 height 7
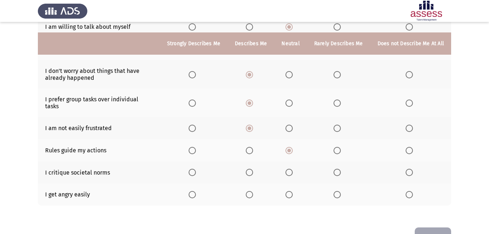
scroll to position [160, 0]
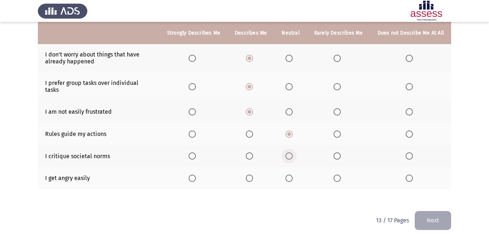
click at [292, 152] on span "Select an option" at bounding box center [288, 155] width 7 height 7
click at [292, 152] on input "Select an option" at bounding box center [288, 155] width 7 height 7
click at [340, 174] on span "Select an option" at bounding box center [336, 177] width 7 height 7
click at [340, 174] on input "Select an option" at bounding box center [336, 177] width 7 height 7
click at [443, 211] on button "Next" at bounding box center [432, 220] width 36 height 19
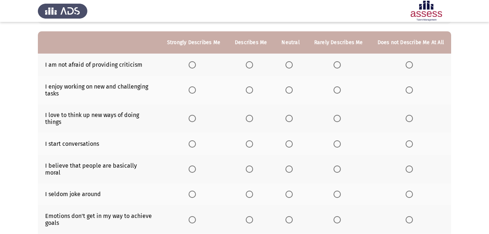
scroll to position [70, 0]
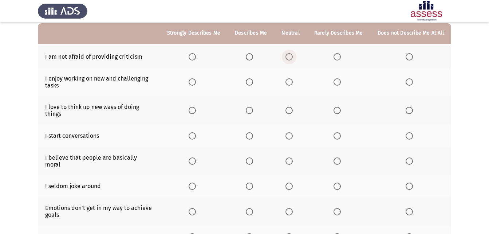
click at [292, 54] on span "Select an option" at bounding box center [288, 56] width 7 height 7
click at [292, 54] on input "Select an option" at bounding box center [288, 56] width 7 height 7
click at [339, 84] on span "Select an option" at bounding box center [336, 81] width 7 height 7
click at [339, 84] on input "Select an option" at bounding box center [336, 81] width 7 height 7
click at [292, 109] on span "Select an option" at bounding box center [288, 110] width 7 height 7
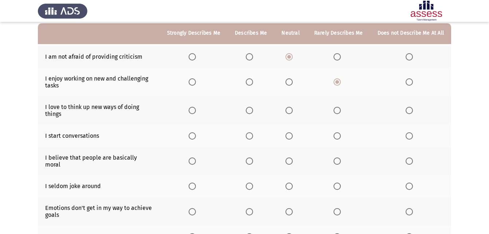
click at [292, 109] on input "Select an option" at bounding box center [288, 110] width 7 height 7
click at [339, 137] on span "Select an option" at bounding box center [336, 135] width 7 height 7
click at [339, 137] on input "Select an option" at bounding box center [336, 135] width 7 height 7
click at [292, 158] on span "Select an option" at bounding box center [288, 160] width 7 height 7
click at [292, 158] on input "Select an option" at bounding box center [288, 160] width 7 height 7
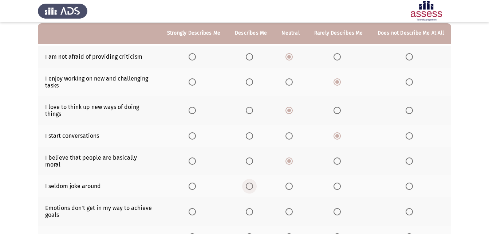
click at [253, 182] on span "Select an option" at bounding box center [249, 185] width 7 height 7
click at [253, 182] on input "Select an option" at bounding box center [249, 185] width 7 height 7
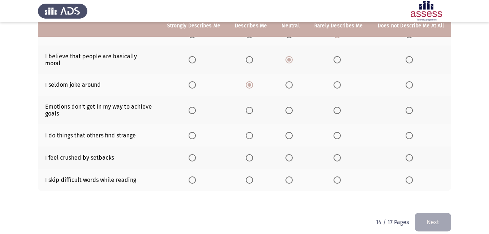
scroll to position [173, 0]
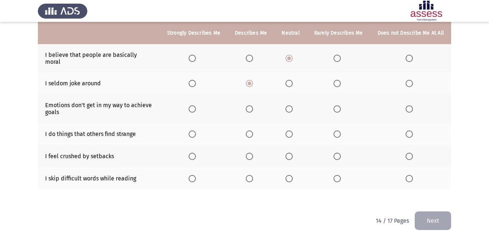
click at [252, 105] on span "Select an option" at bounding box center [249, 108] width 7 height 7
click at [252, 105] on input "Select an option" at bounding box center [249, 108] width 7 height 7
click at [409, 134] on span "Select an option" at bounding box center [409, 134] width 0 height 0
click at [409, 130] on input "Select an option" at bounding box center [408, 133] width 7 height 7
click at [292, 152] on span "Select an option" at bounding box center [288, 155] width 7 height 7
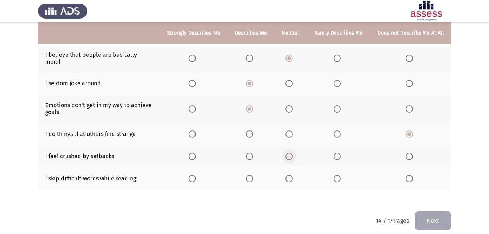
click at [292, 152] on input "Select an option" at bounding box center [288, 155] width 7 height 7
click at [253, 175] on span "Select an option" at bounding box center [249, 178] width 7 height 7
click at [253, 175] on input "Select an option" at bounding box center [249, 178] width 7 height 7
click at [435, 211] on button "Next" at bounding box center [432, 220] width 36 height 19
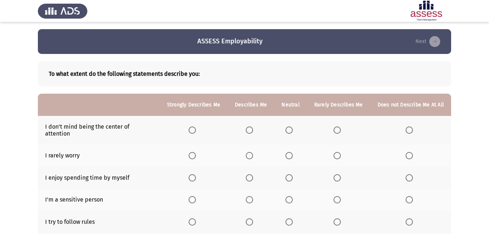
click at [338, 126] on span "Select an option" at bounding box center [336, 129] width 7 height 7
click at [338, 126] on input "Select an option" at bounding box center [336, 129] width 7 height 7
click at [338, 152] on span "Select an option" at bounding box center [336, 155] width 7 height 7
click at [338, 152] on input "Select an option" at bounding box center [336, 155] width 7 height 7
click at [251, 174] on span "Select an option" at bounding box center [249, 177] width 7 height 7
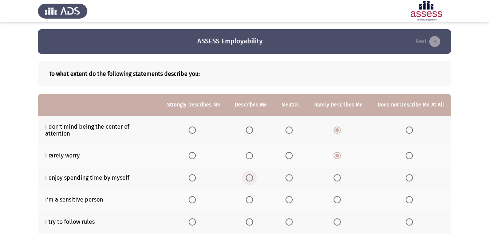
click at [251, 174] on input "Select an option" at bounding box center [249, 177] width 7 height 7
click at [292, 196] on span "Select an option" at bounding box center [288, 199] width 7 height 7
click at [292, 196] on input "Select an option" at bounding box center [288, 199] width 7 height 7
click at [251, 218] on span "Select an option" at bounding box center [249, 221] width 7 height 7
click at [251, 218] on input "Select an option" at bounding box center [249, 221] width 7 height 7
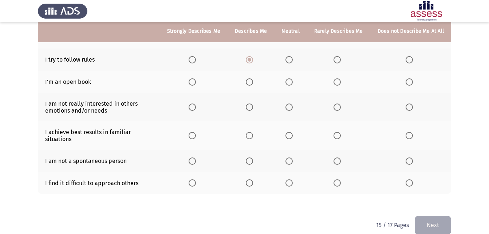
scroll to position [167, 0]
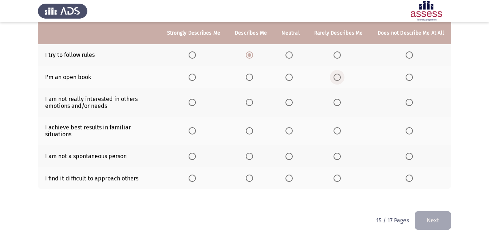
click at [340, 73] on span "Select an option" at bounding box center [336, 76] width 7 height 7
click at [340, 73] on input "Select an option" at bounding box center [336, 76] width 7 height 7
click at [339, 99] on span "Select an option" at bounding box center [336, 102] width 7 height 7
click at [339, 99] on input "Select an option" at bounding box center [336, 102] width 7 height 7
click at [251, 127] on span "Select an option" at bounding box center [249, 130] width 7 height 7
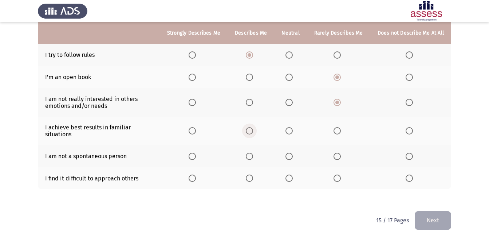
click at [251, 127] on input "Select an option" at bounding box center [249, 130] width 7 height 7
click at [291, 152] on span "Select an option" at bounding box center [288, 155] width 7 height 7
click at [291, 152] on input "Select an option" at bounding box center [288, 155] width 7 height 7
click at [251, 174] on span "Select an option" at bounding box center [249, 177] width 7 height 7
click at [251, 174] on input "Select an option" at bounding box center [249, 177] width 7 height 7
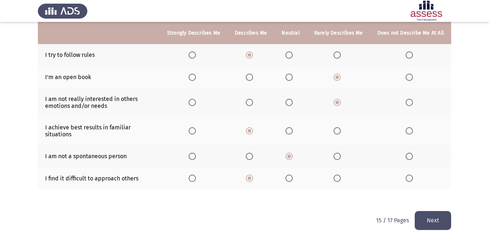
click at [432, 215] on button "Next" at bounding box center [432, 220] width 36 height 19
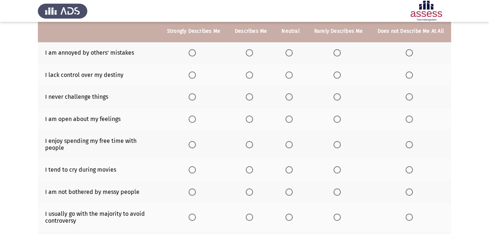
scroll to position [75, 0]
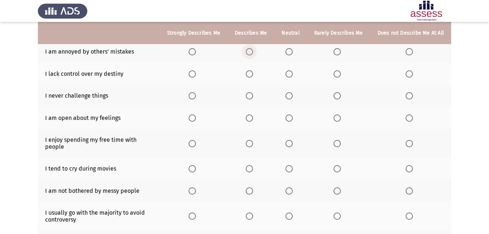
click at [253, 53] on span "Select an option" at bounding box center [249, 51] width 7 height 7
click at [253, 53] on input "Select an option" at bounding box center [249, 51] width 7 height 7
click at [290, 51] on span "Select an option" at bounding box center [288, 51] width 7 height 7
click at [290, 51] on input "Select an option" at bounding box center [288, 51] width 7 height 7
click at [289, 74] on span "Select an option" at bounding box center [288, 73] width 7 height 7
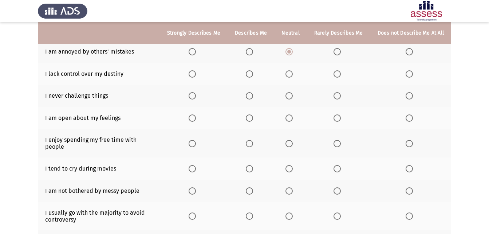
click at [289, 74] on input "Select an option" at bounding box center [288, 73] width 7 height 7
click at [252, 96] on span "Select an option" at bounding box center [249, 95] width 7 height 7
click at [252, 96] on input "Select an option" at bounding box center [249, 95] width 7 height 7
click at [337, 117] on span "Select an option" at bounding box center [336, 117] width 7 height 7
click at [337, 117] on input "Select an option" at bounding box center [336, 117] width 7 height 7
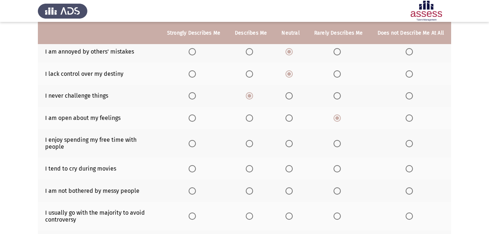
click at [251, 140] on span "Select an option" at bounding box center [249, 143] width 7 height 7
click at [251, 140] on input "Select an option" at bounding box center [249, 143] width 7 height 7
click at [292, 165] on span "Select an option" at bounding box center [288, 168] width 7 height 7
click at [292, 165] on input "Select an option" at bounding box center [288, 168] width 7 height 7
click at [409, 187] on span "Select an option" at bounding box center [408, 190] width 7 height 7
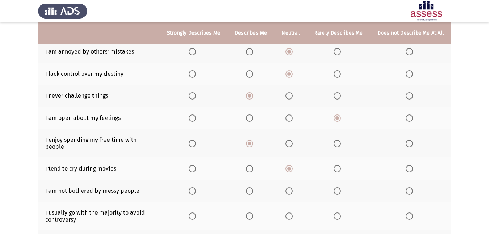
click at [409, 187] on input "Select an option" at bounding box center [408, 190] width 7 height 7
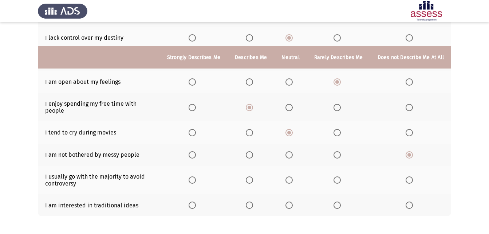
scroll to position [138, 0]
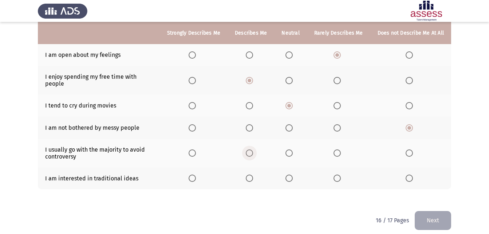
click at [252, 149] on span "Select an option" at bounding box center [249, 152] width 7 height 7
click at [252, 149] on input "Select an option" at bounding box center [249, 152] width 7 height 7
click at [338, 174] on span "Select an option" at bounding box center [336, 177] width 7 height 7
click at [338, 174] on input "Select an option" at bounding box center [336, 177] width 7 height 7
click at [422, 211] on button "Next" at bounding box center [432, 220] width 36 height 19
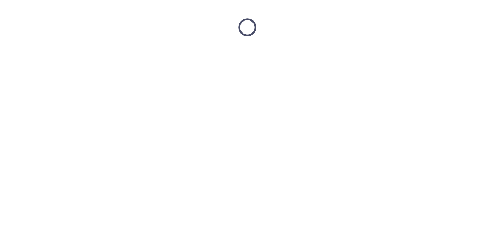
scroll to position [0, 0]
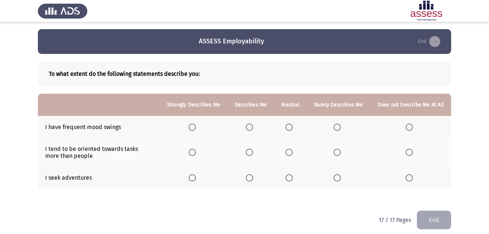
click at [251, 127] on span "Select an option" at bounding box center [249, 126] width 7 height 7
click at [251, 127] on input "Select an option" at bounding box center [249, 126] width 7 height 7
click at [291, 153] on span "Select an option" at bounding box center [288, 151] width 7 height 7
click at [291, 153] on input "Select an option" at bounding box center [288, 151] width 7 height 7
click at [291, 178] on span "Select an option" at bounding box center [288, 177] width 7 height 7
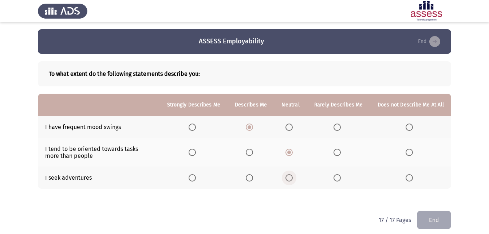
click at [291, 178] on input "Select an option" at bounding box center [288, 177] width 7 height 7
click at [438, 221] on button "End" at bounding box center [434, 219] width 34 height 19
